Goal: Task Accomplishment & Management: Use online tool/utility

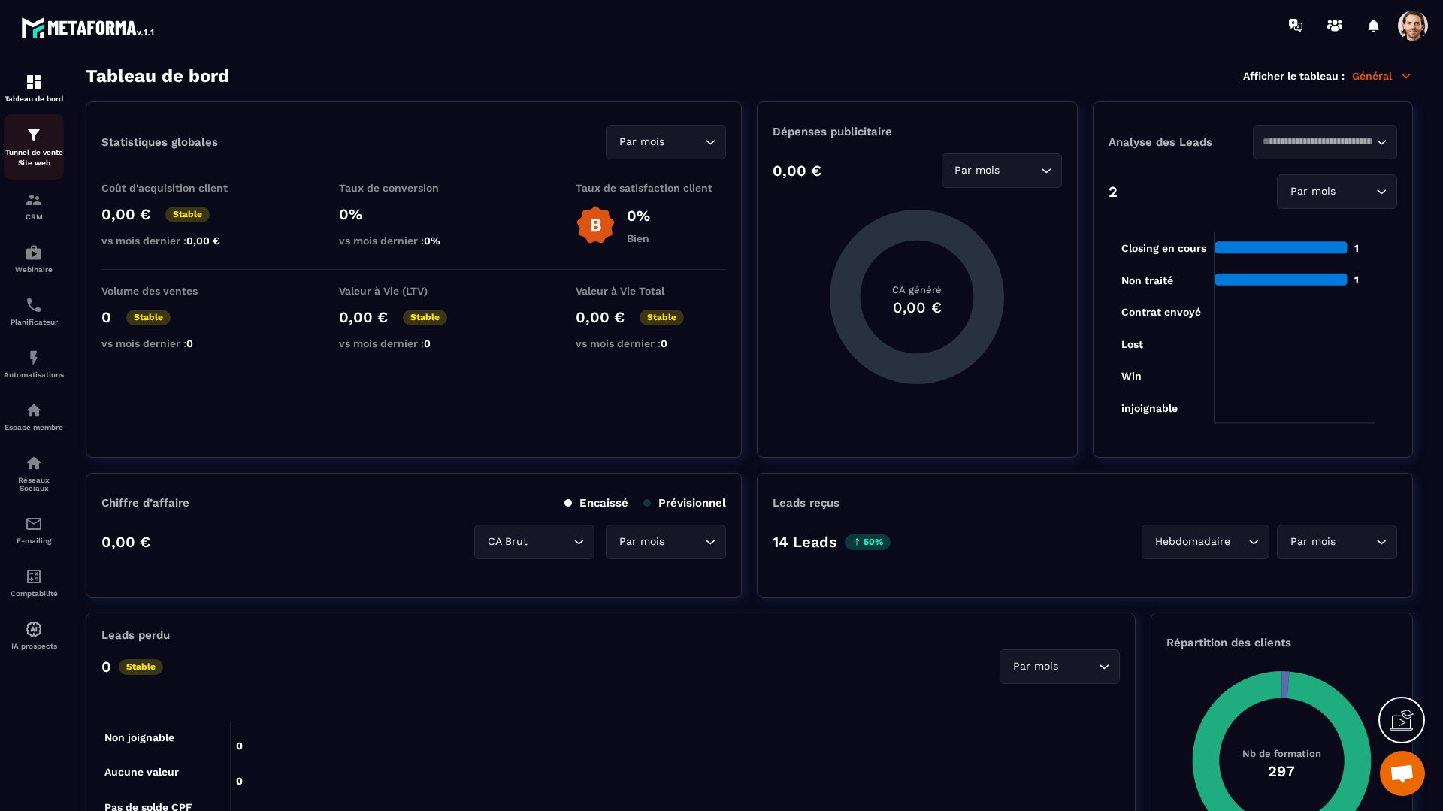
click at [32, 153] on p "Tunnel de vente Site web" at bounding box center [34, 157] width 60 height 21
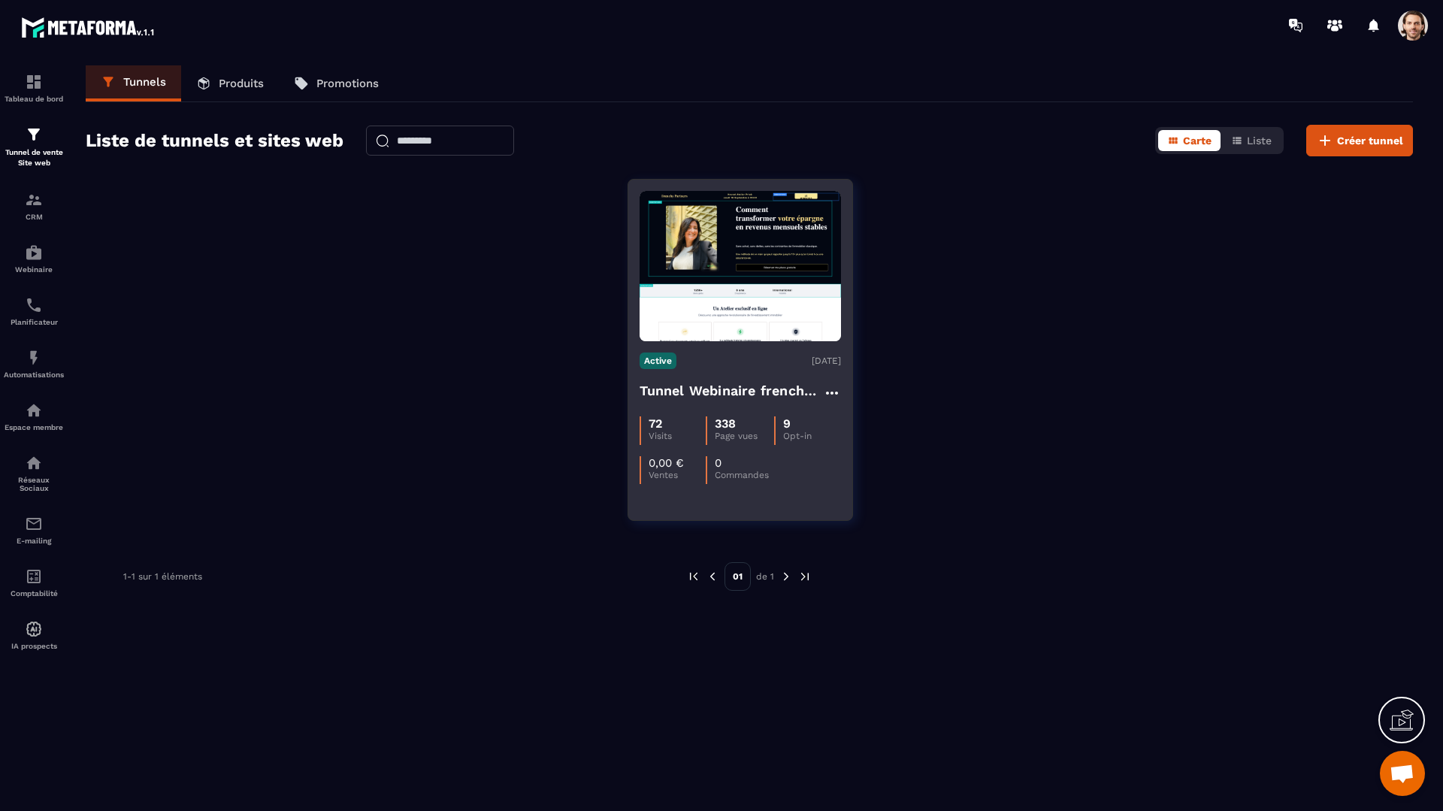
click at [780, 398] on h4 "Tunnel Webinaire frenchy partners" at bounding box center [731, 390] width 183 height 21
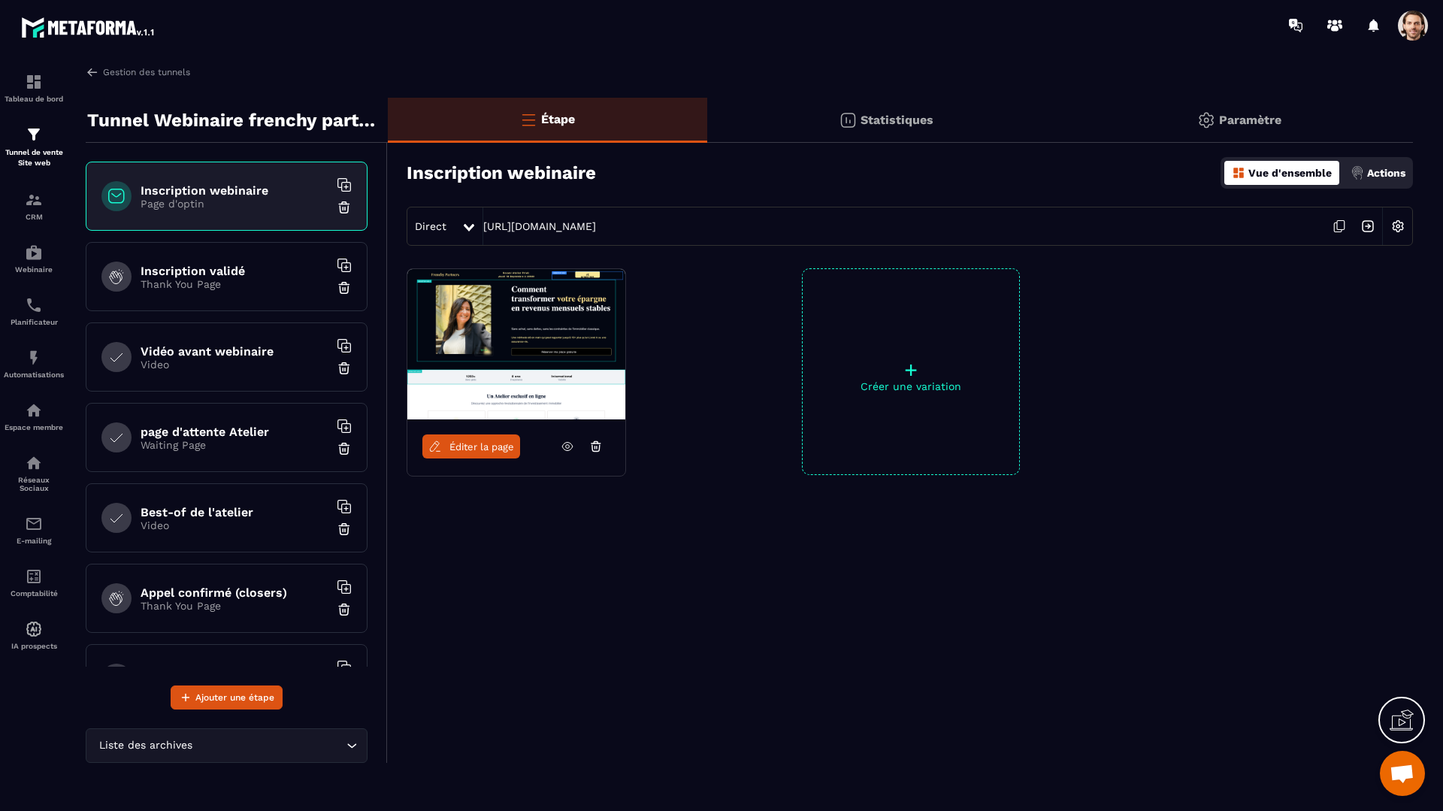
click at [494, 447] on span "Éditer la page" at bounding box center [482, 446] width 65 height 11
